Goal: Task Accomplishment & Management: Complete application form

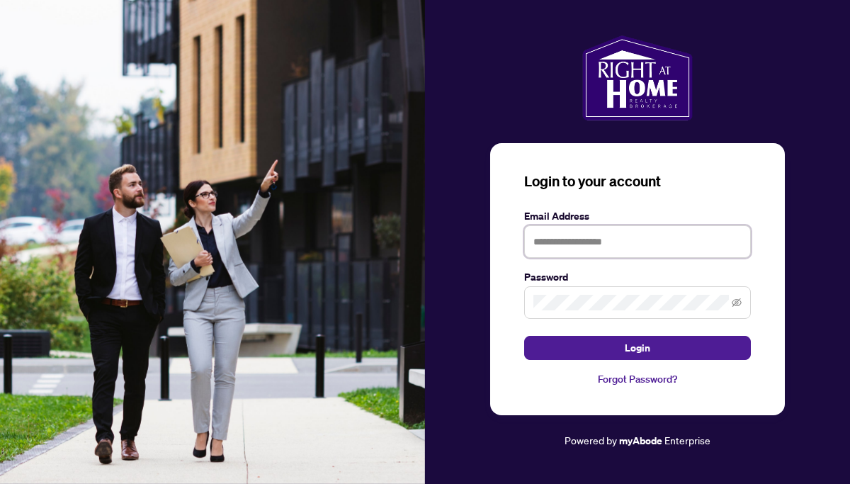
click at [556, 245] on input "text" at bounding box center [637, 241] width 227 height 33
type input "**********"
click at [524, 336] on button "Login" at bounding box center [637, 348] width 227 height 24
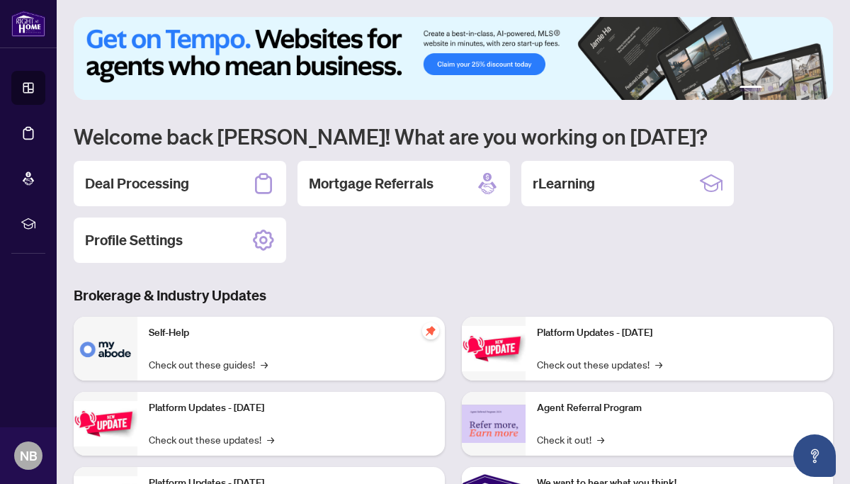
click at [164, 184] on h2 "Deal Processing" at bounding box center [137, 184] width 104 height 20
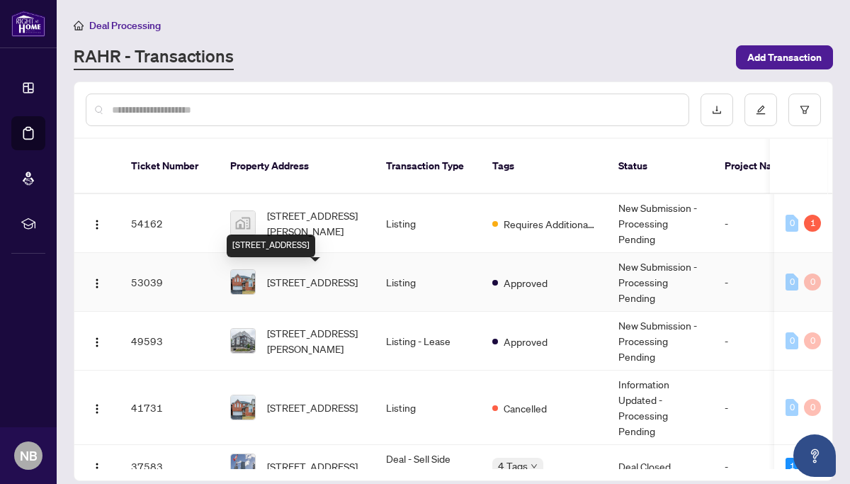
click at [289, 284] on span "[STREET_ADDRESS]" at bounding box center [312, 282] width 91 height 16
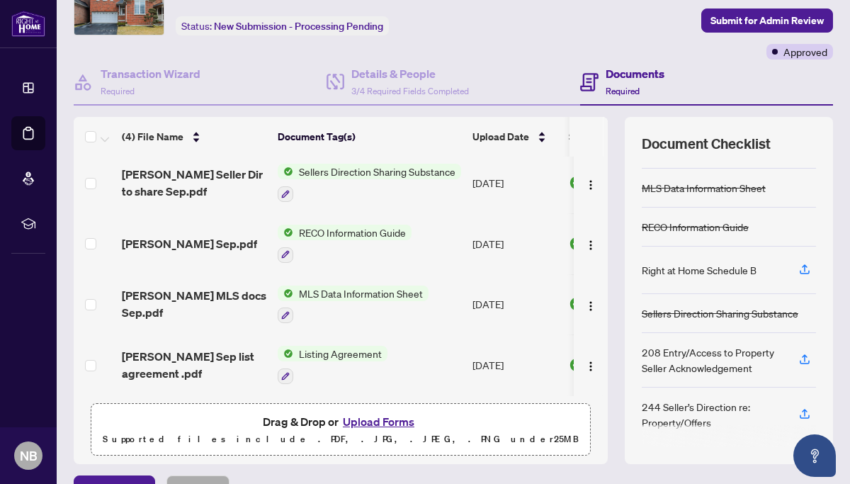
scroll to position [108, 0]
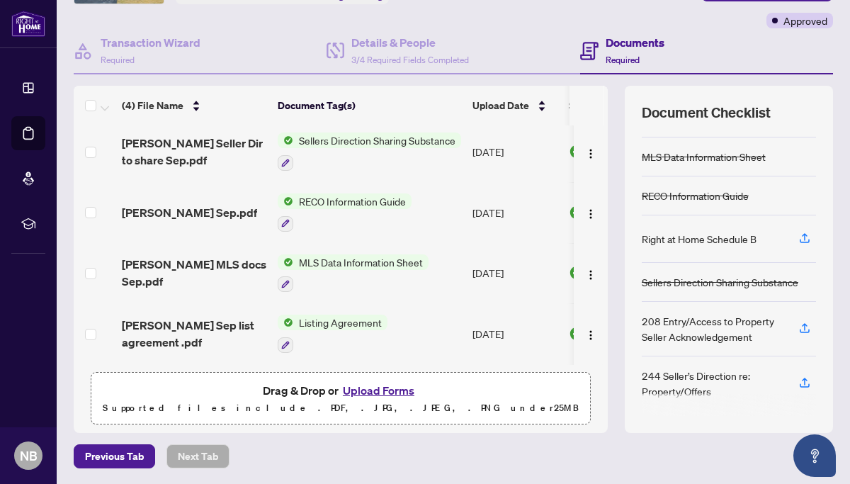
click at [363, 388] on button "Upload Forms" at bounding box center [379, 390] width 80 height 18
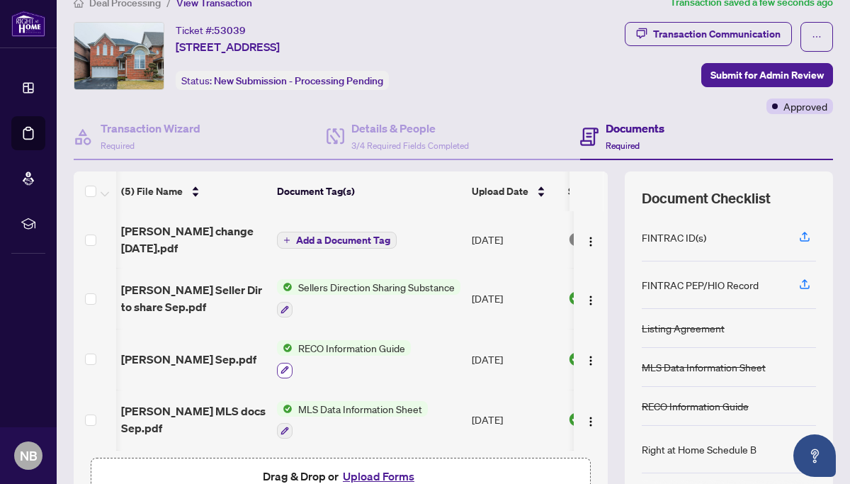
scroll to position [0, 0]
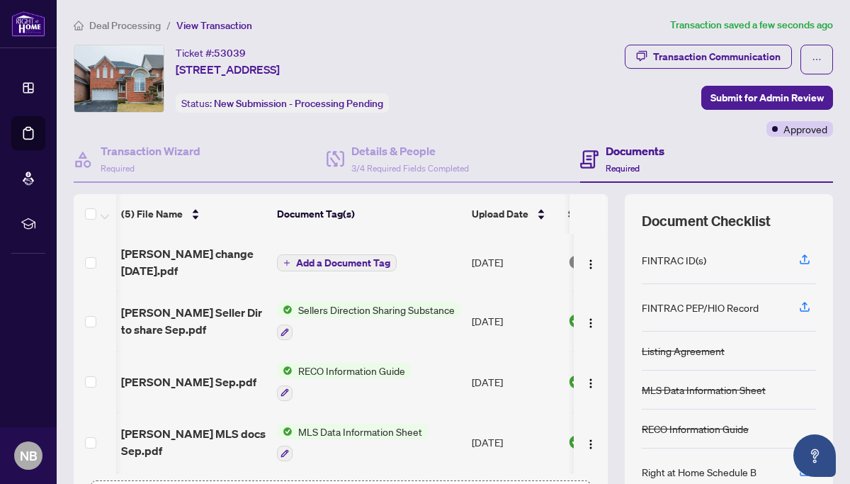
click at [307, 258] on span "Add a Document Tag" at bounding box center [343, 263] width 94 height 10
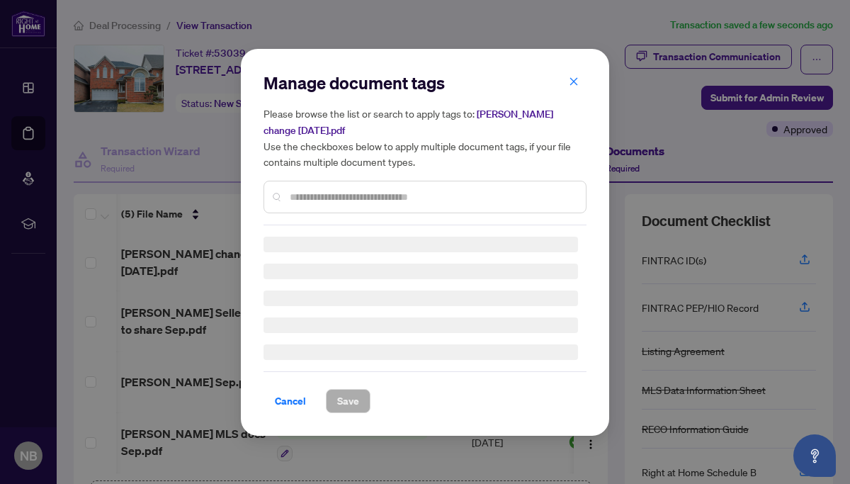
click at [307, 197] on div "Manage document tags Please browse the list or search to apply tags to: [PERSON…" at bounding box center [424, 242] width 323 height 341
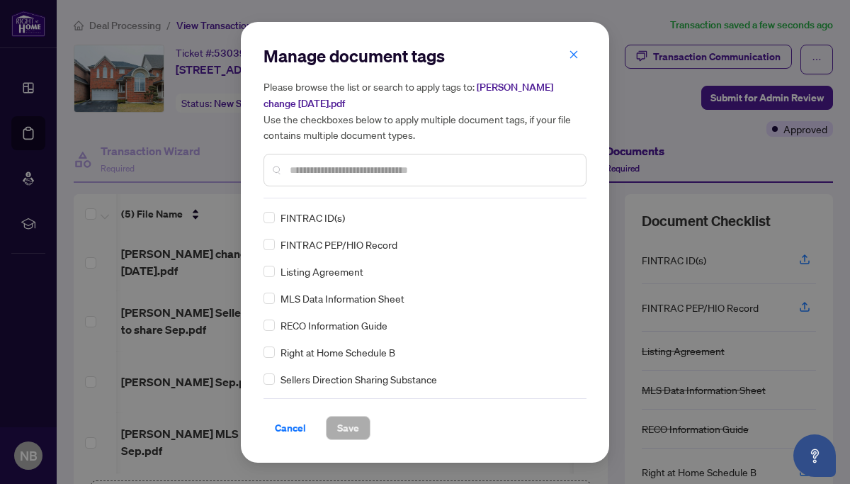
click at [307, 169] on input "text" at bounding box center [432, 170] width 285 height 16
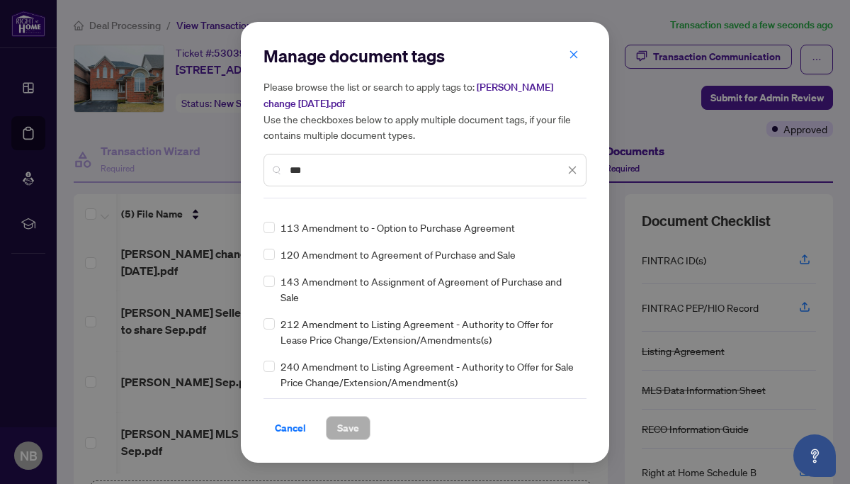
scroll to position [45, 0]
type input "***"
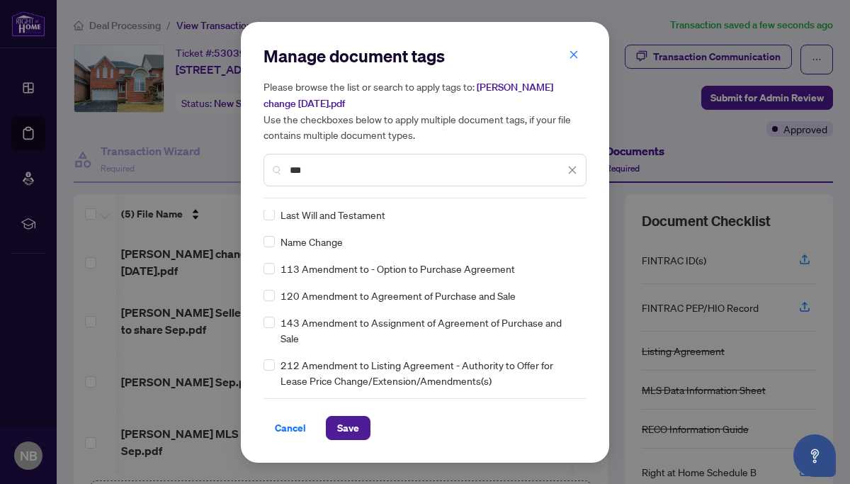
scroll to position [0, 0]
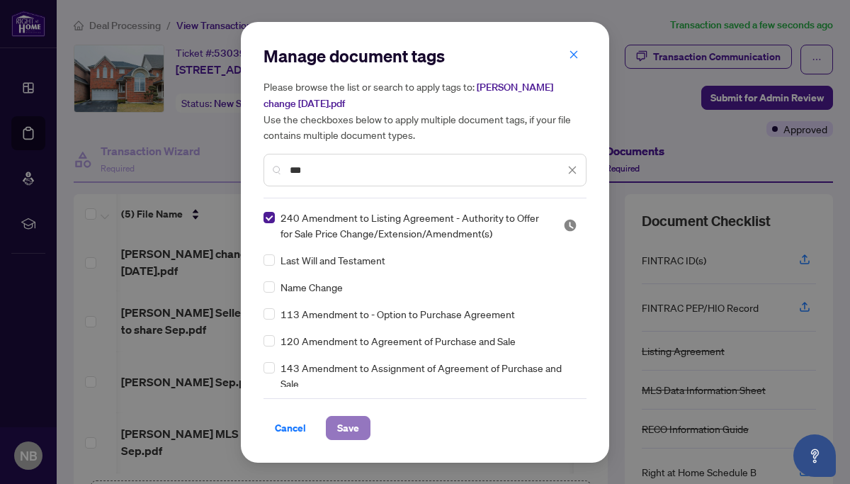
click at [339, 436] on span "Save" at bounding box center [348, 427] width 22 height 23
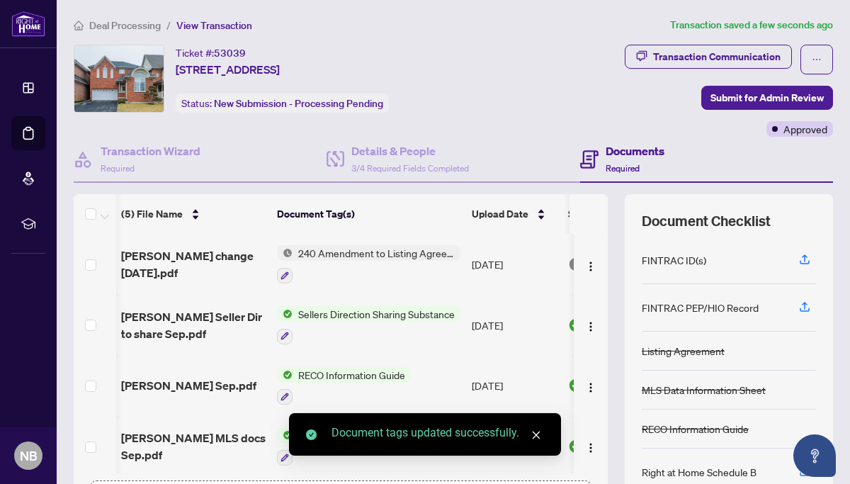
scroll to position [0, 14]
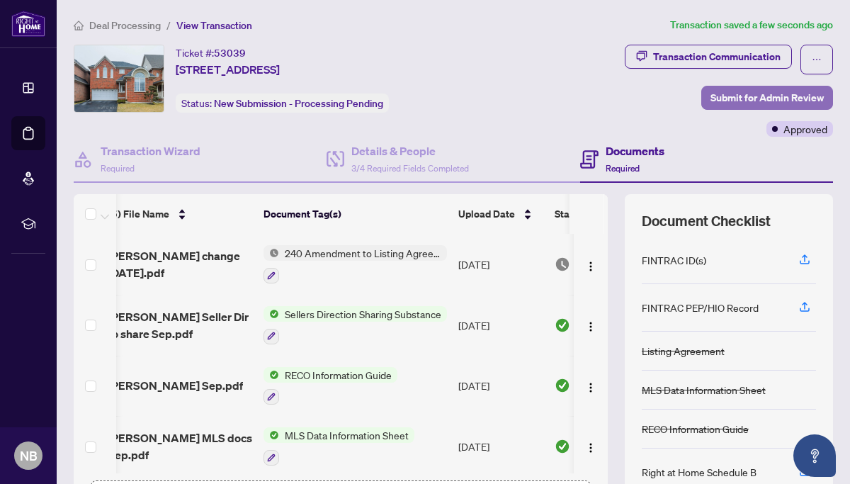
click at [782, 94] on span "Submit for Admin Review" at bounding box center [766, 97] width 113 height 23
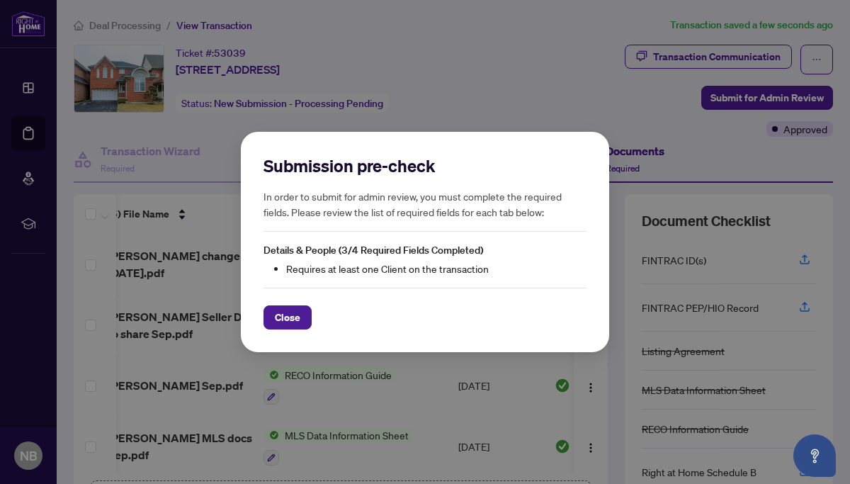
click at [292, 314] on span "Close" at bounding box center [287, 317] width 25 height 23
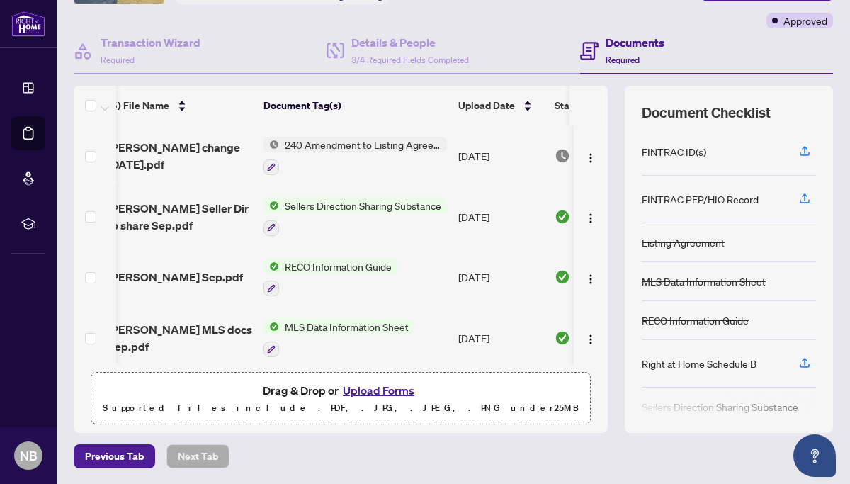
scroll to position [0, 0]
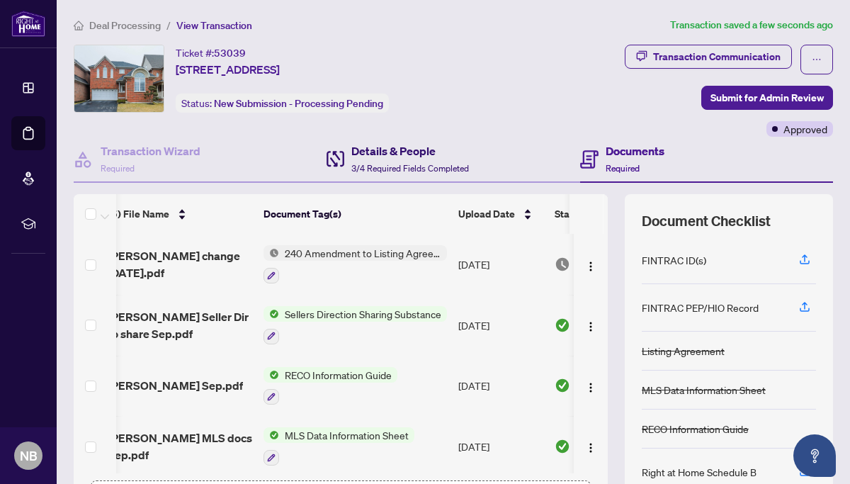
click at [414, 159] on div "Details & People 3/4 Required Fields Completed" at bounding box center [410, 158] width 118 height 33
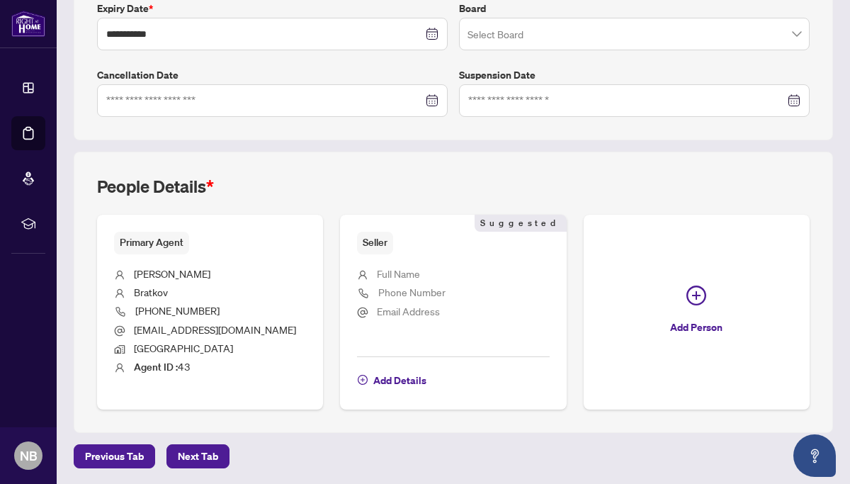
scroll to position [390, 0]
click at [392, 380] on span "Add Details" at bounding box center [399, 380] width 53 height 23
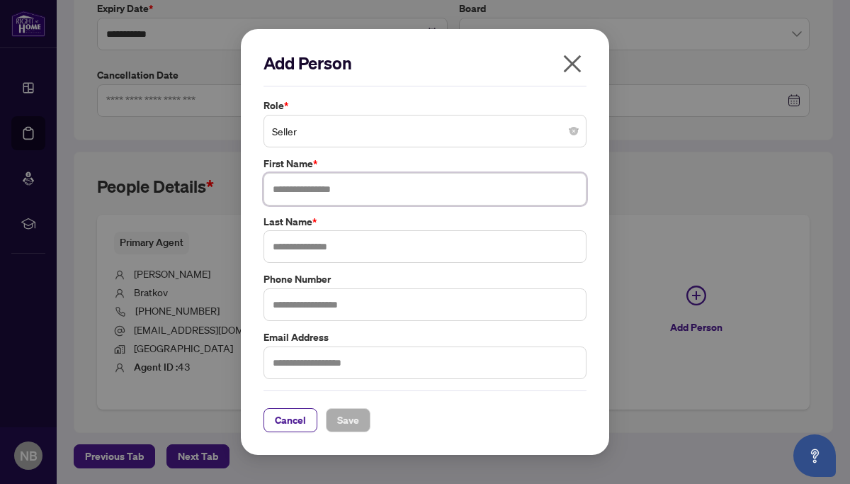
click at [293, 191] on input "text" at bounding box center [424, 189] width 323 height 33
type input "*****"
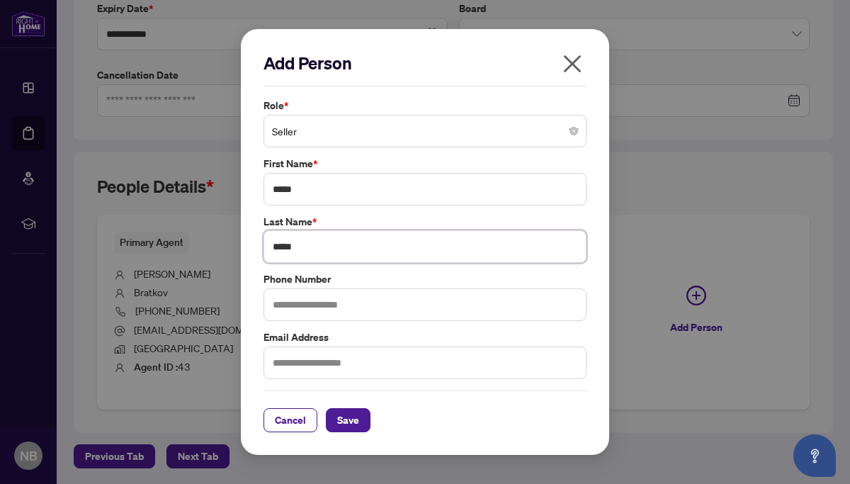
type input "*****"
click at [282, 362] on input "text" at bounding box center [424, 362] width 323 height 33
type input "**********"
click at [341, 418] on span "Save" at bounding box center [348, 420] width 22 height 23
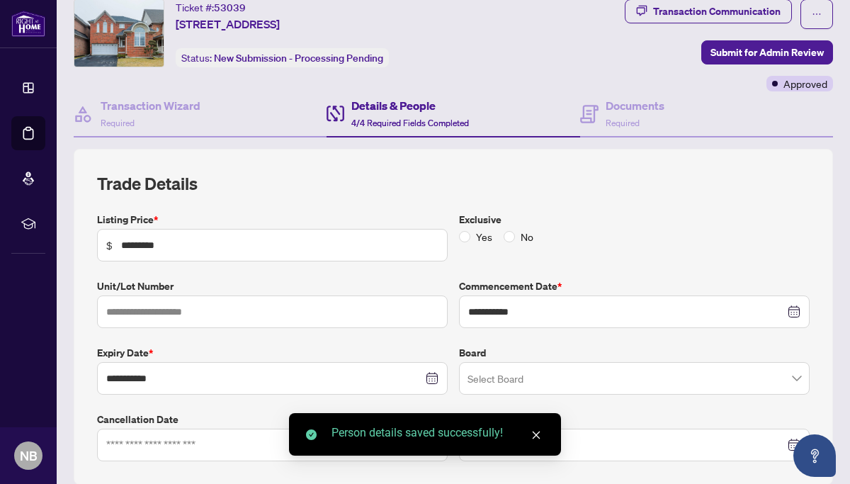
scroll to position [0, 0]
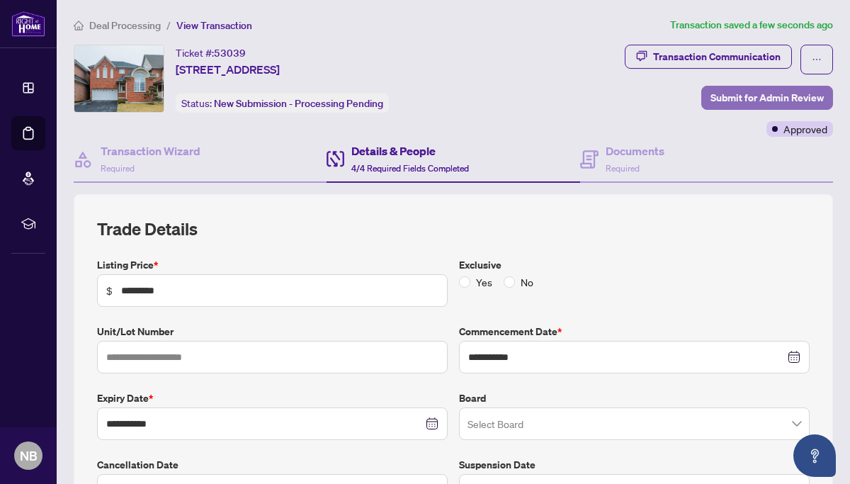
click at [745, 96] on span "Submit for Admin Review" at bounding box center [766, 97] width 113 height 23
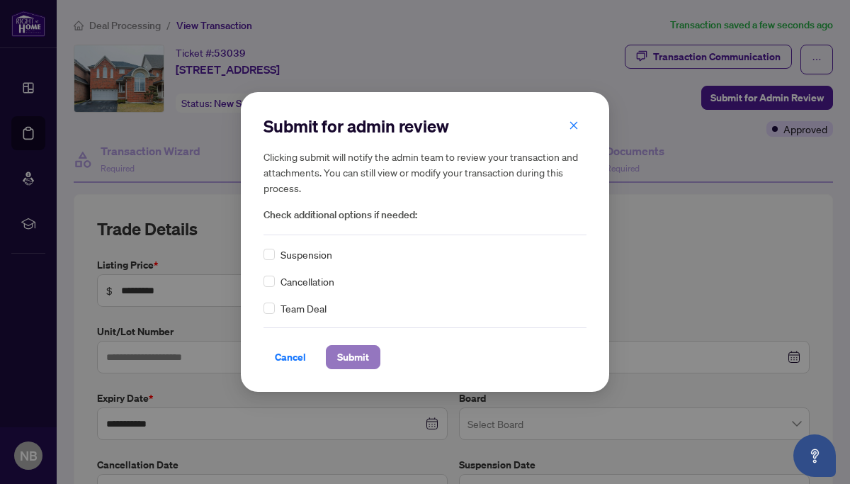
click at [346, 355] on span "Submit" at bounding box center [353, 357] width 32 height 23
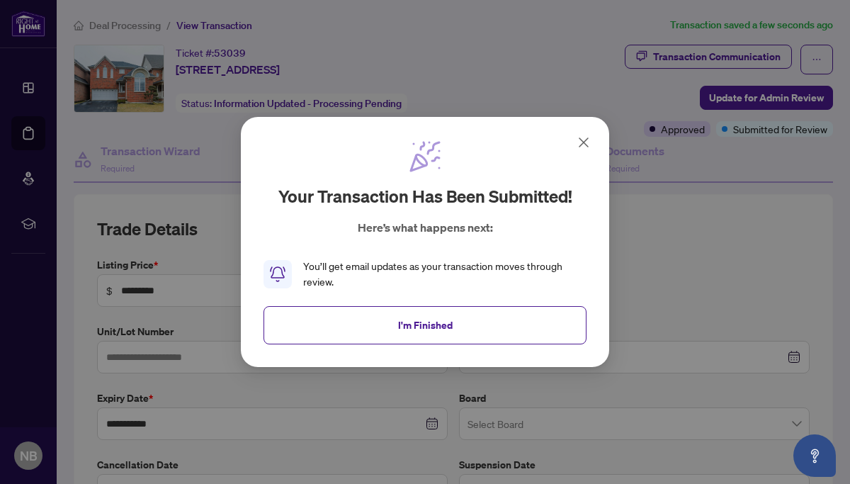
click at [410, 319] on span "I'm Finished" at bounding box center [425, 325] width 55 height 23
